Goal: Find contact information: Find contact information

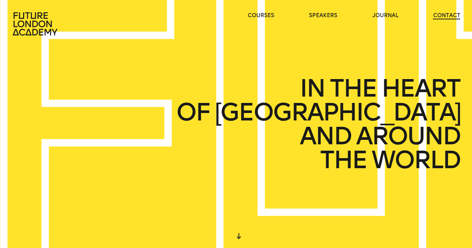
click at [441, 16] on link "contact" at bounding box center [445, 15] width 27 height 7
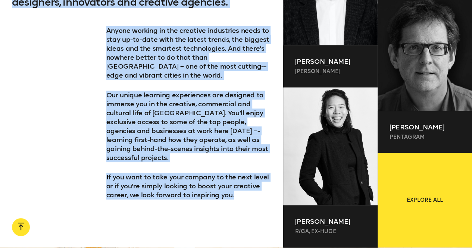
scroll to position [464, 0]
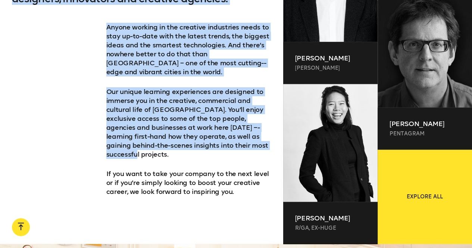
drag, startPoint x: 12, startPoint y: 141, endPoint x: 250, endPoint y: 137, distance: 238.6
click at [250, 137] on div "We create design events and short courses in [GEOGRAPHIC_DATA] presented by fam…" at bounding box center [141, 106] width 283 height 275
copy div "We create design events and short courses in [GEOGRAPHIC_DATA] presented by fam…"
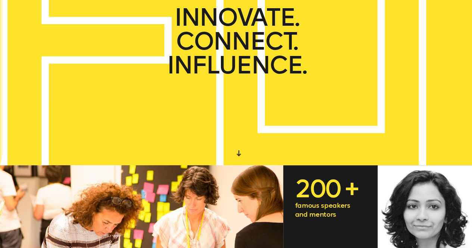
scroll to position [0, 0]
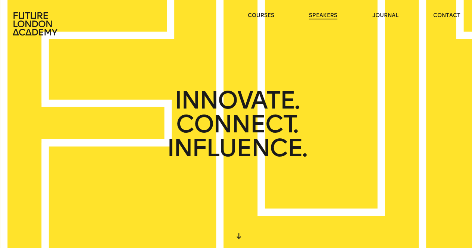
click at [312, 15] on link "speakers" at bounding box center [323, 15] width 28 height 7
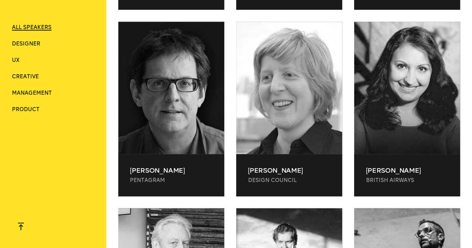
scroll to position [559, 0]
